Goal: Book appointment/travel/reservation

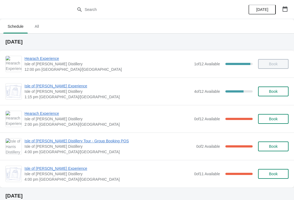
click at [288, 8] on button "button" at bounding box center [285, 9] width 10 height 10
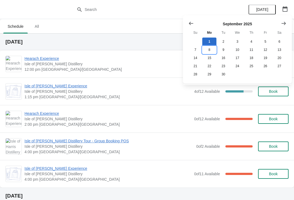
click at [209, 53] on button "8" at bounding box center [209, 50] width 14 height 8
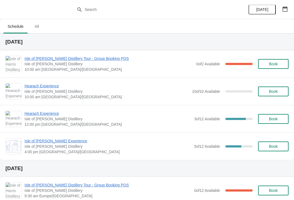
click at [277, 145] on span "Book" at bounding box center [273, 146] width 9 height 4
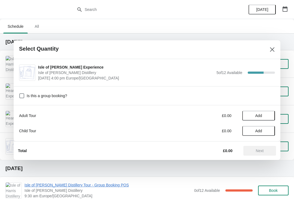
click at [263, 111] on button "Add" at bounding box center [258, 116] width 33 height 10
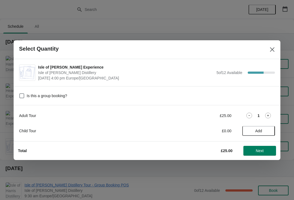
click at [267, 113] on icon at bounding box center [268, 116] width 6 height 6
click at [262, 150] on span "Next" at bounding box center [260, 151] width 8 height 4
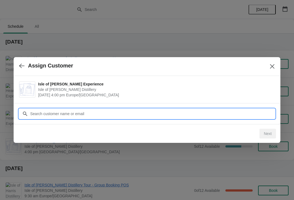
click at [169, 111] on input "Customer" at bounding box center [152, 114] width 245 height 10
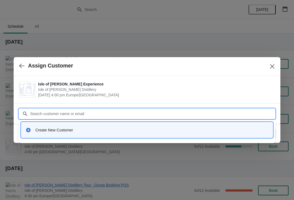
click at [105, 127] on div "Create New Customer" at bounding box center [151, 129] width 233 height 5
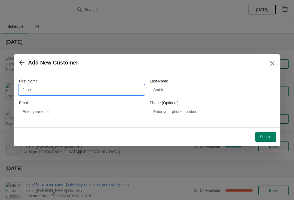
click at [100, 89] on input "First Name" at bounding box center [81, 90] width 125 height 10
type input "John"
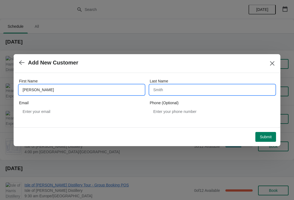
click at [202, 92] on input "Last Name" at bounding box center [212, 90] width 125 height 10
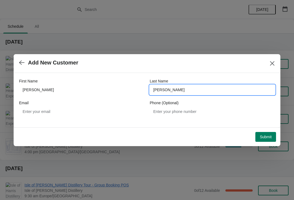
type input "Mitchell"
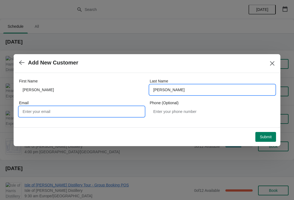
click at [89, 112] on input "Email" at bounding box center [81, 112] width 125 height 10
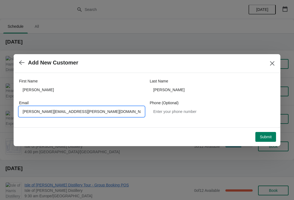
type input "Marie.morrison@harrisdistillery.com"
click at [268, 139] on span "Submit" at bounding box center [266, 137] width 12 height 4
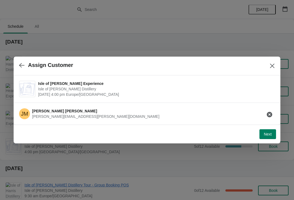
click at [270, 134] on span "Next" at bounding box center [268, 134] width 8 height 4
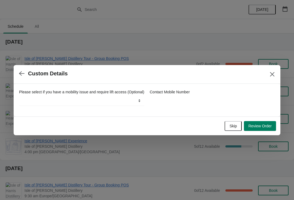
click at [263, 128] on span "Review Order" at bounding box center [259, 126] width 23 height 4
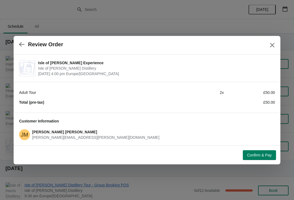
click at [263, 154] on span "Confirm & Pay" at bounding box center [259, 155] width 24 height 4
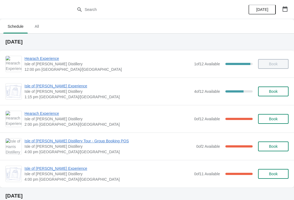
click at [44, 114] on span "Hearach Experience" at bounding box center [107, 113] width 167 height 5
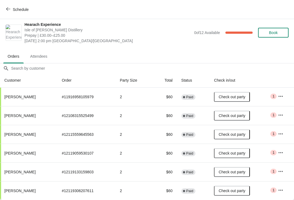
scroll to position [3, 0]
click at [8, 9] on icon "button" at bounding box center [8, 9] width 4 height 4
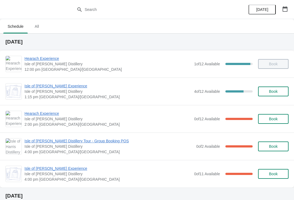
click at [81, 143] on span "Isle of [PERSON_NAME] Distillery Tour - Group Booking POS" at bounding box center [108, 140] width 169 height 5
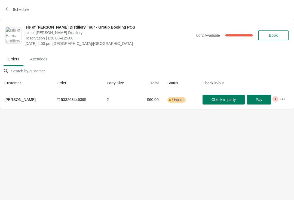
click at [11, 10] on span "Schedule" at bounding box center [17, 9] width 21 height 5
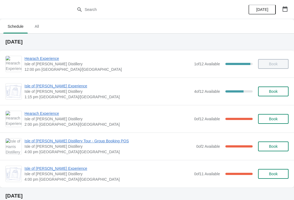
click at [0, 98] on div "Isle of [PERSON_NAME] Experience [GEOGRAPHIC_DATA][PERSON_NAME] 1:15 pm [GEOGRA…" at bounding box center [147, 91] width 294 height 27
